Goal: Complete application form: Complete application form

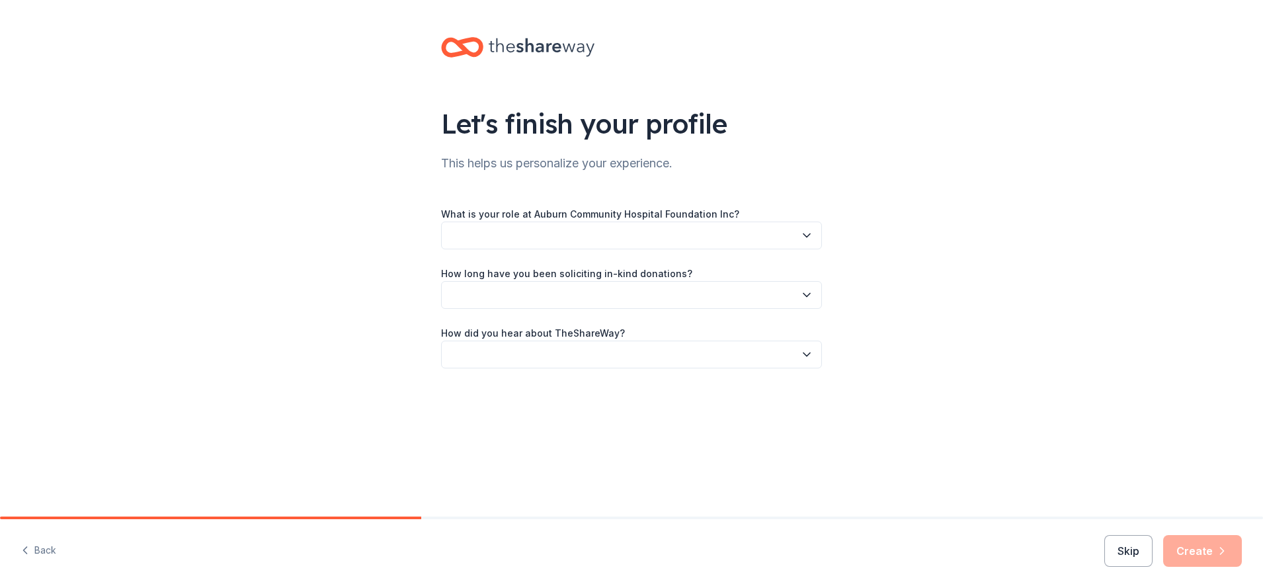
click at [806, 239] on icon "button" at bounding box center [806, 235] width 13 height 13
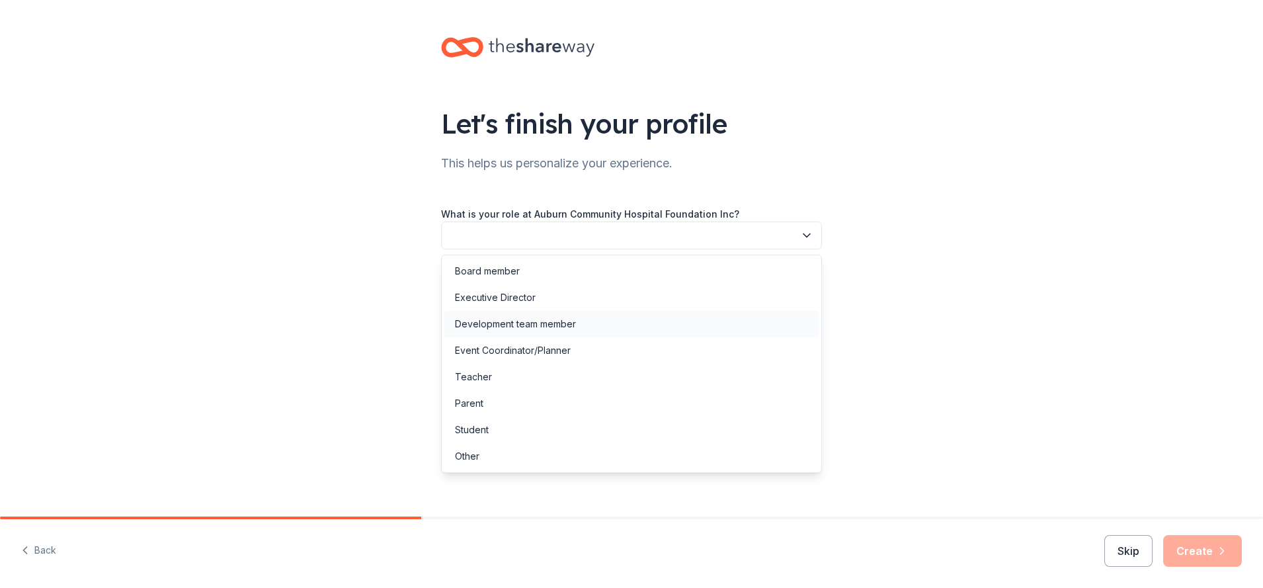
click at [558, 319] on div "Development team member" at bounding box center [515, 324] width 121 height 16
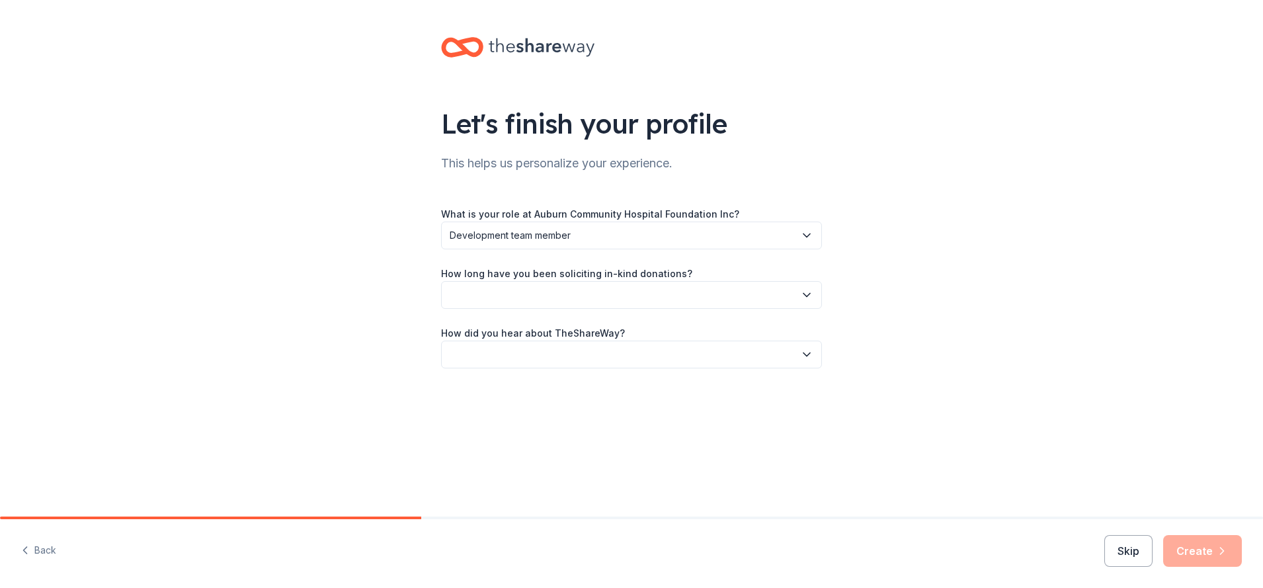
click at [811, 292] on icon "button" at bounding box center [806, 294] width 13 height 13
drag, startPoint x: 548, startPoint y: 334, endPoint x: 646, endPoint y: 300, distance: 103.5
click at [548, 333] on div "This is my first time!" at bounding box center [632, 331] width 374 height 26
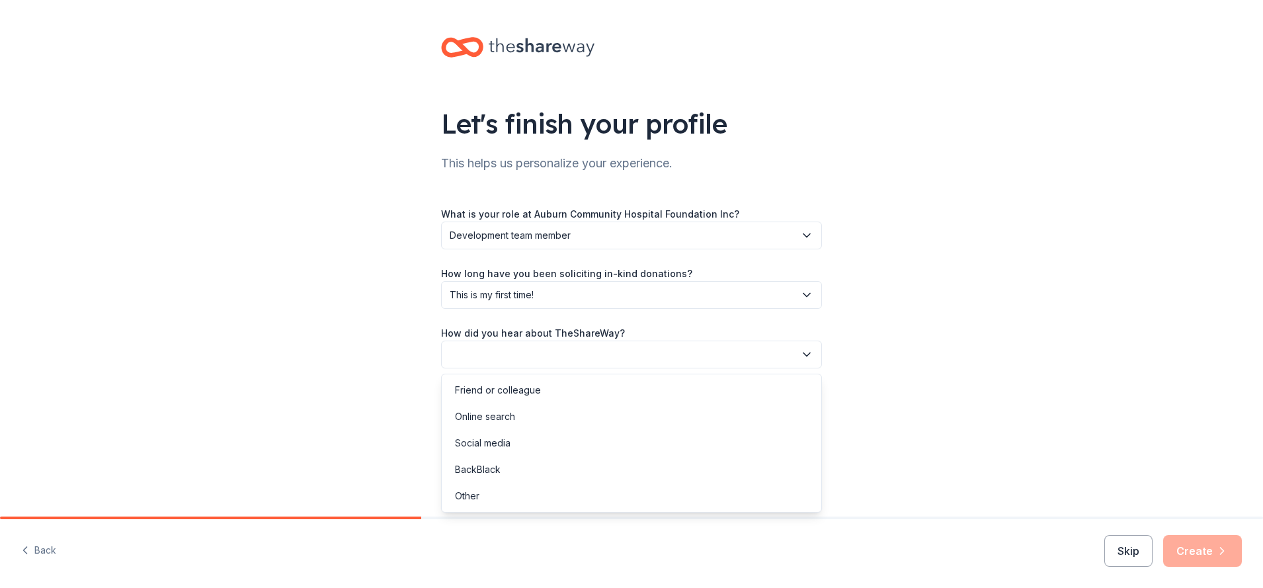
click at [802, 351] on icon "button" at bounding box center [806, 354] width 13 height 13
click at [521, 423] on div "Online search" at bounding box center [632, 416] width 374 height 26
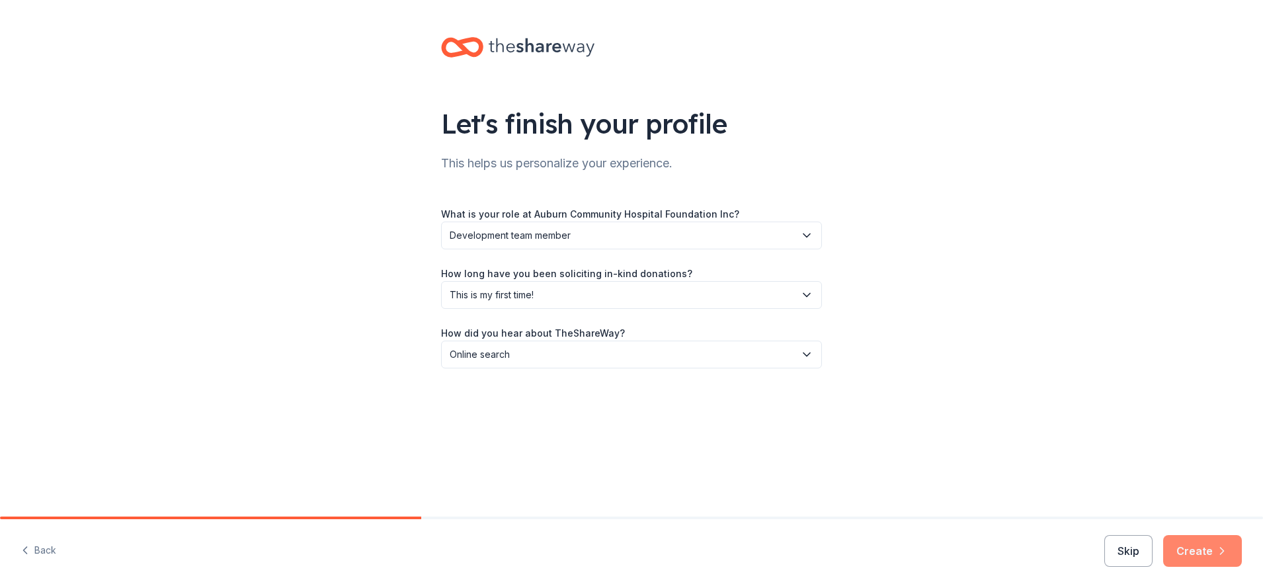
click at [1187, 552] on button "Create" at bounding box center [1203, 551] width 79 height 32
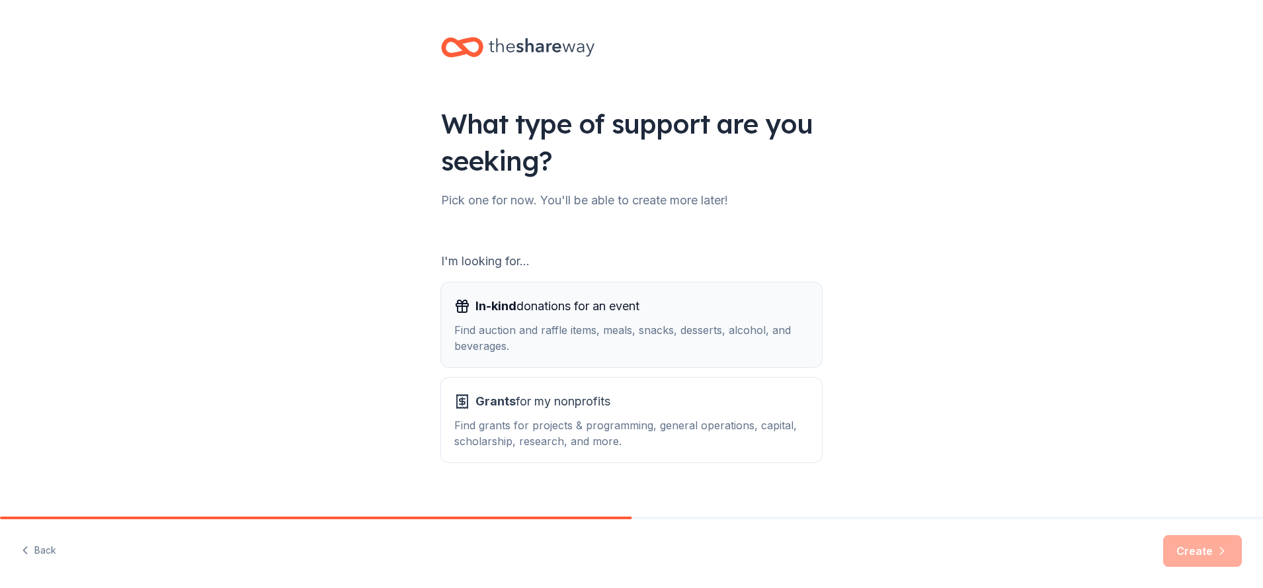
click at [575, 310] on span "In-kind donations for an event" at bounding box center [558, 306] width 164 height 21
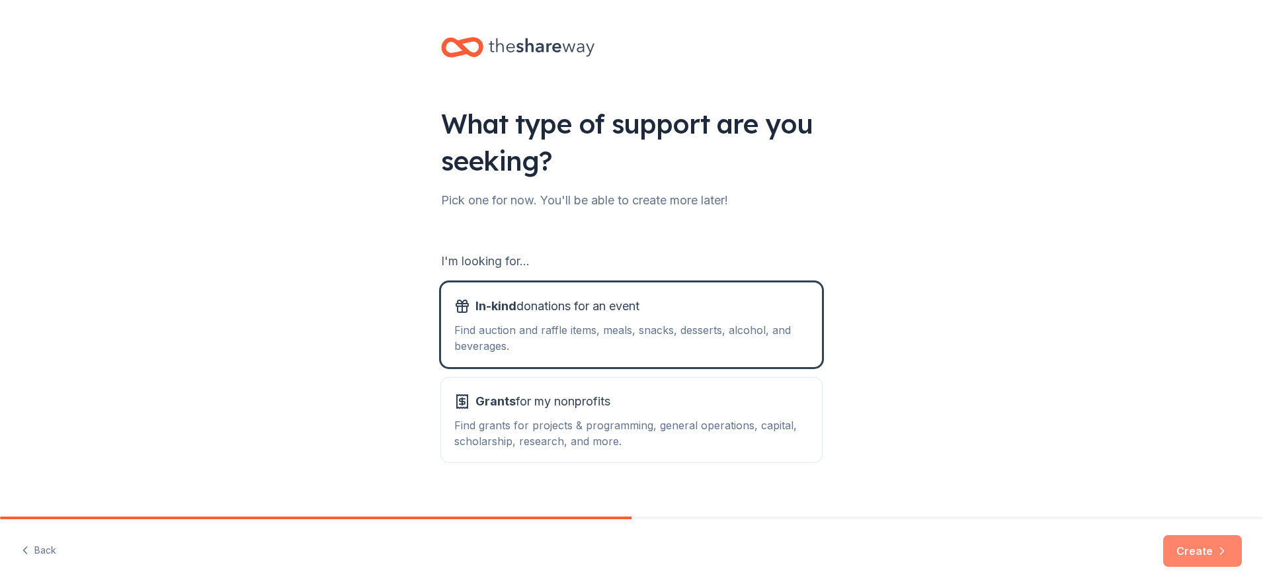
click at [1211, 542] on button "Create" at bounding box center [1203, 551] width 79 height 32
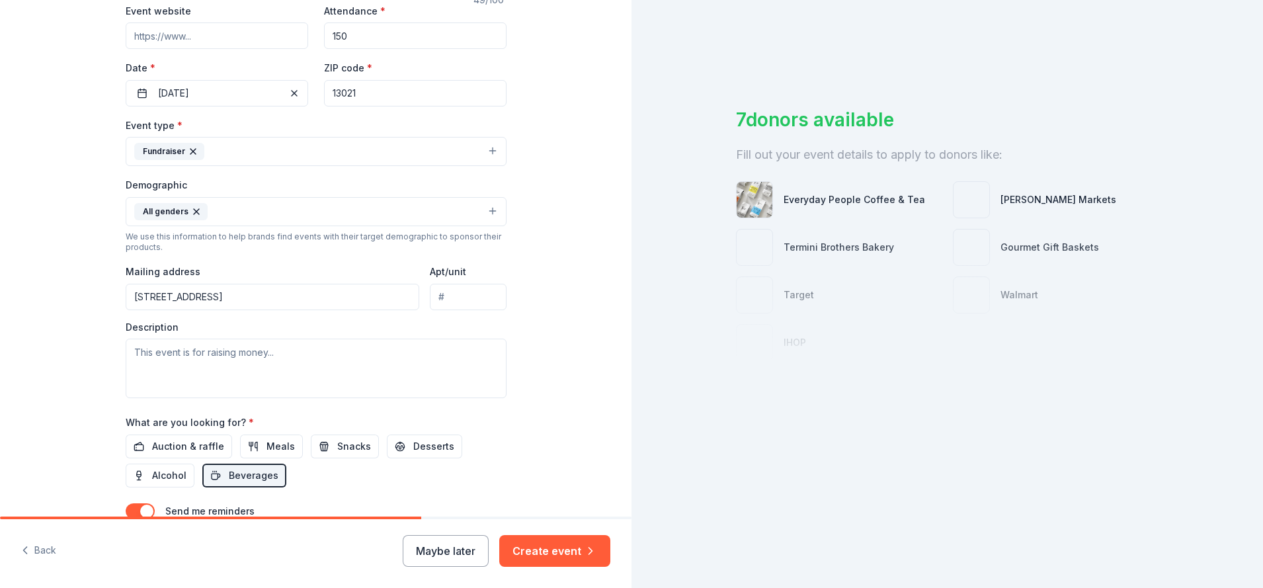
scroll to position [265, 0]
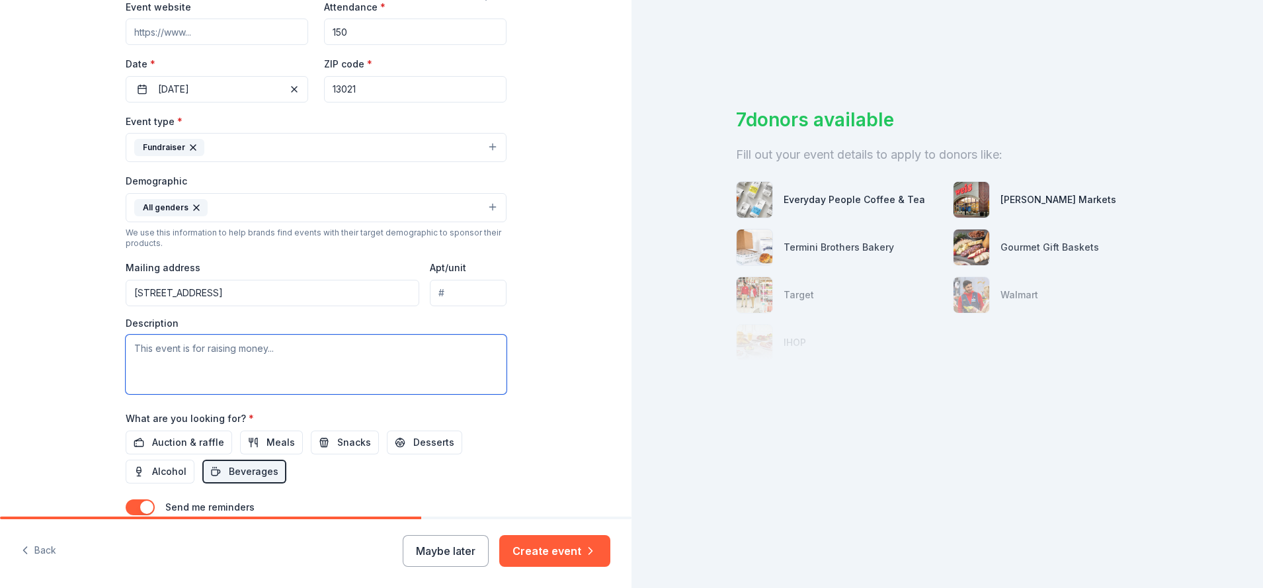
click at [279, 353] on textarea at bounding box center [316, 365] width 381 height 60
click at [276, 352] on textarea at bounding box center [316, 365] width 381 height 60
click at [198, 448] on span "Auction & raffle" at bounding box center [188, 443] width 72 height 16
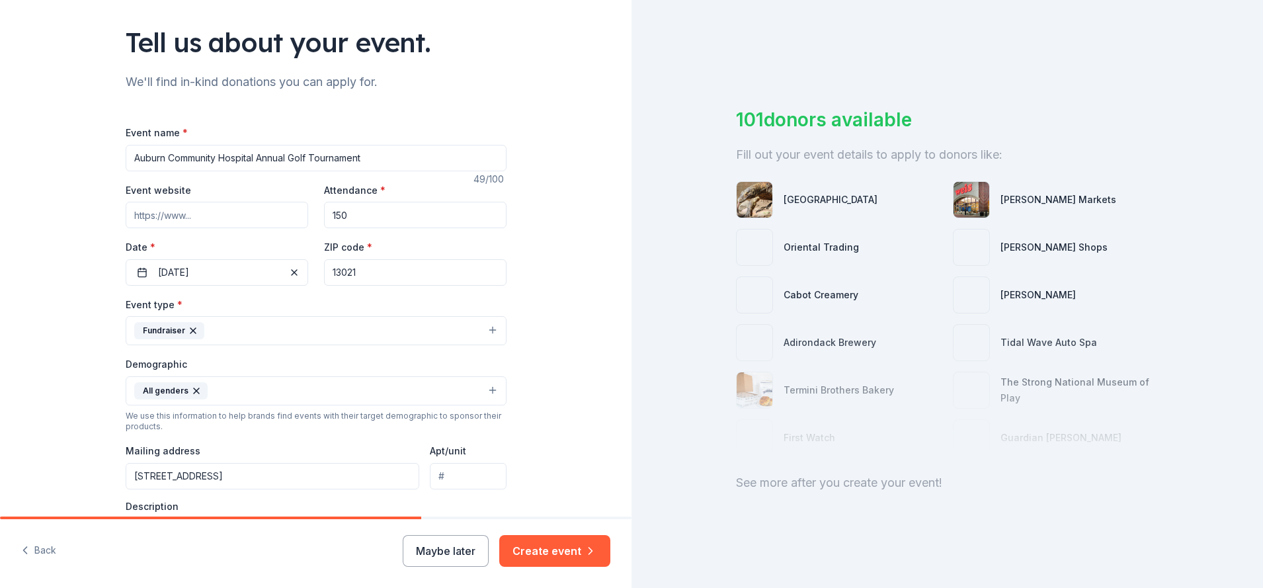
scroll to position [0, 0]
